Goal: Check status

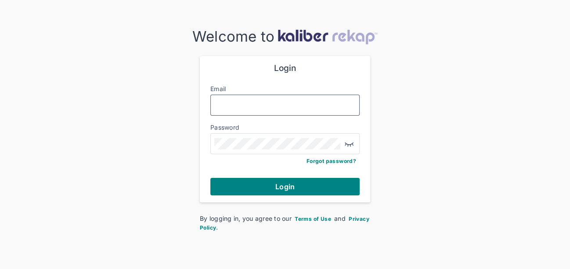
click at [278, 108] on input "Email" at bounding box center [284, 105] width 141 height 11
type input "**********"
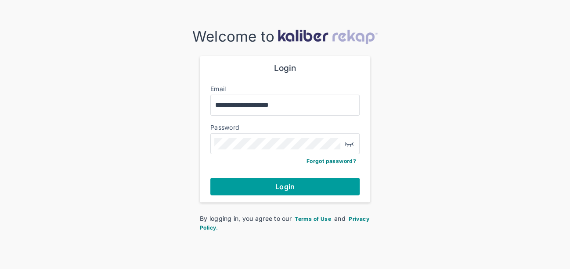
click at [281, 184] on span "Login" at bounding box center [284, 187] width 19 height 9
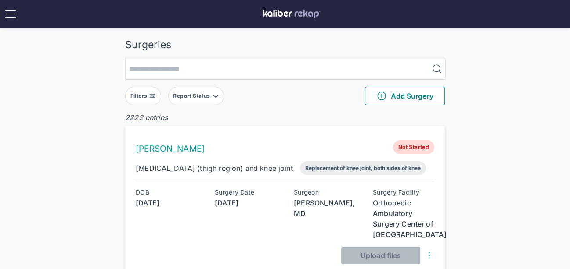
click at [150, 97] on img at bounding box center [152, 96] width 7 height 7
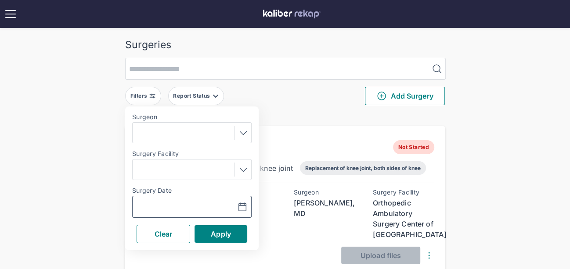
click at [165, 210] on input "text" at bounding box center [161, 207] width 51 height 11
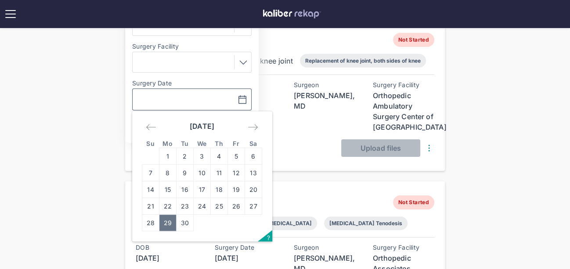
scroll to position [129, 0]
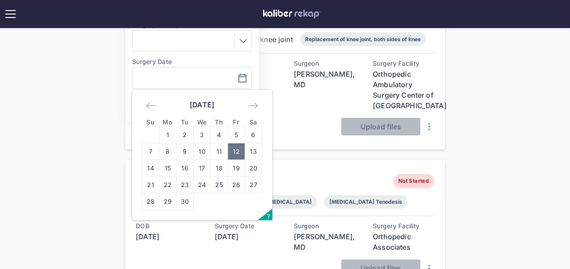
click at [231, 148] on td "12" at bounding box center [236, 151] width 17 height 17
type input "**********"
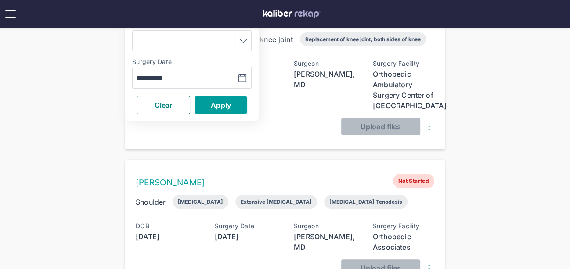
click at [217, 105] on span "Apply" at bounding box center [221, 105] width 20 height 9
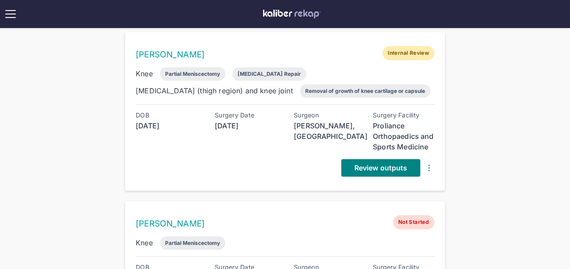
scroll to position [389, 0]
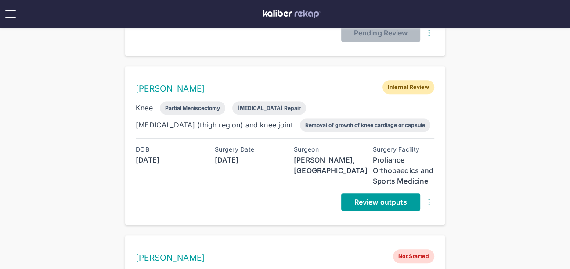
click at [369, 198] on span "Review outputs" at bounding box center [380, 202] width 53 height 9
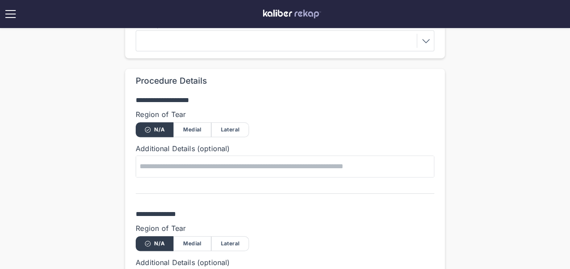
scroll to position [550, 0]
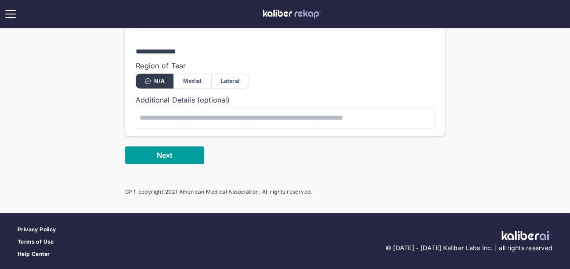
click at [162, 160] on button "Next" at bounding box center [164, 156] width 79 height 18
